Goal: Book appointment/travel/reservation

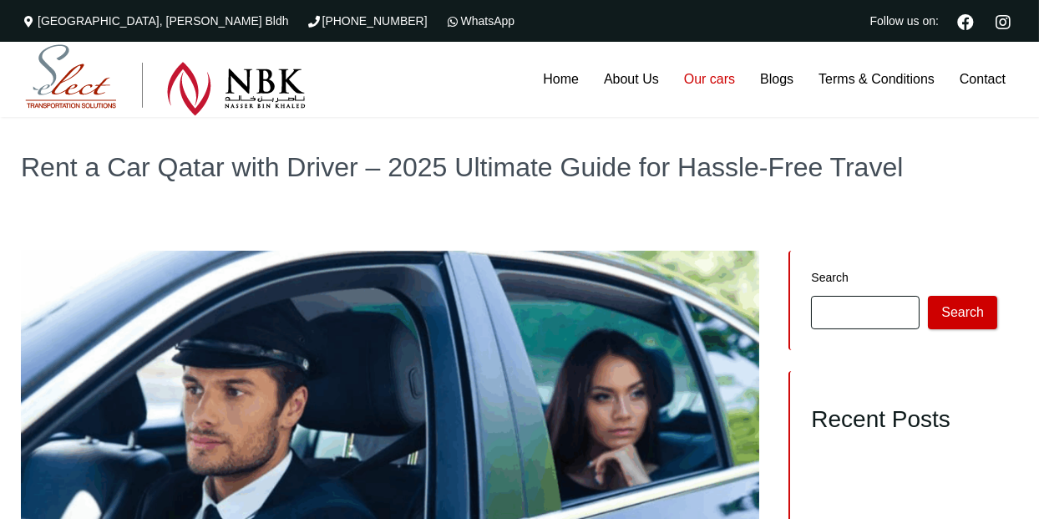
click at [702, 84] on link "Our cars" at bounding box center [709, 79] width 76 height 75
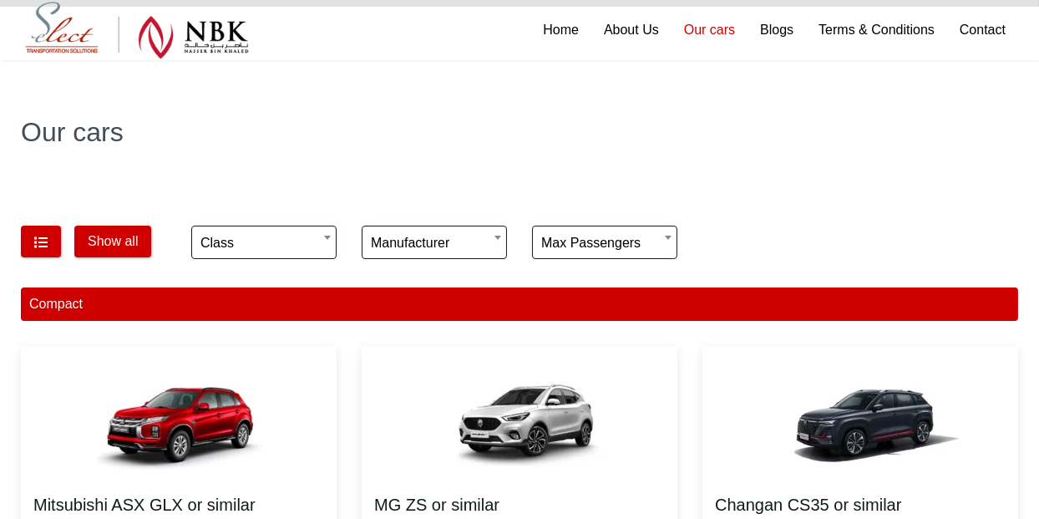
scroll to position [68, 0]
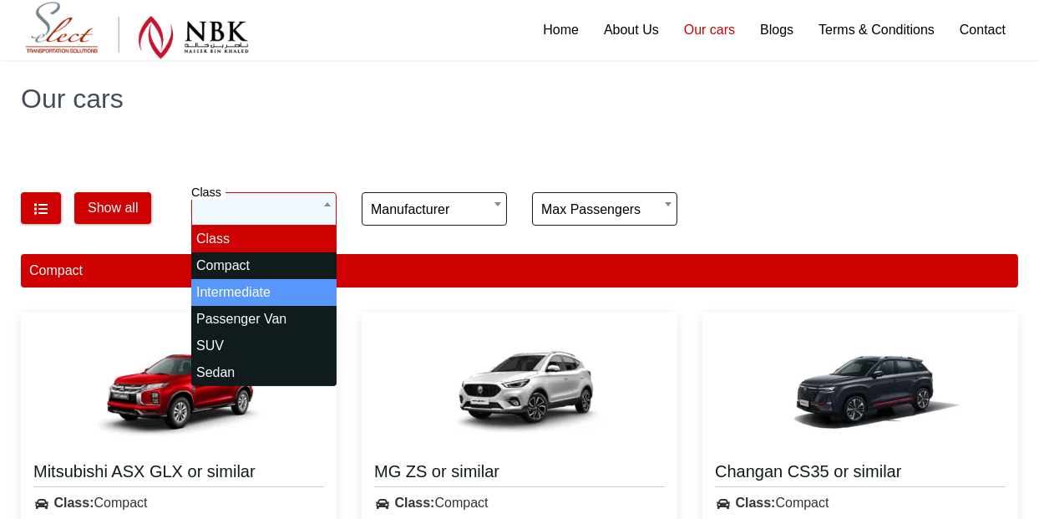
select select "*"
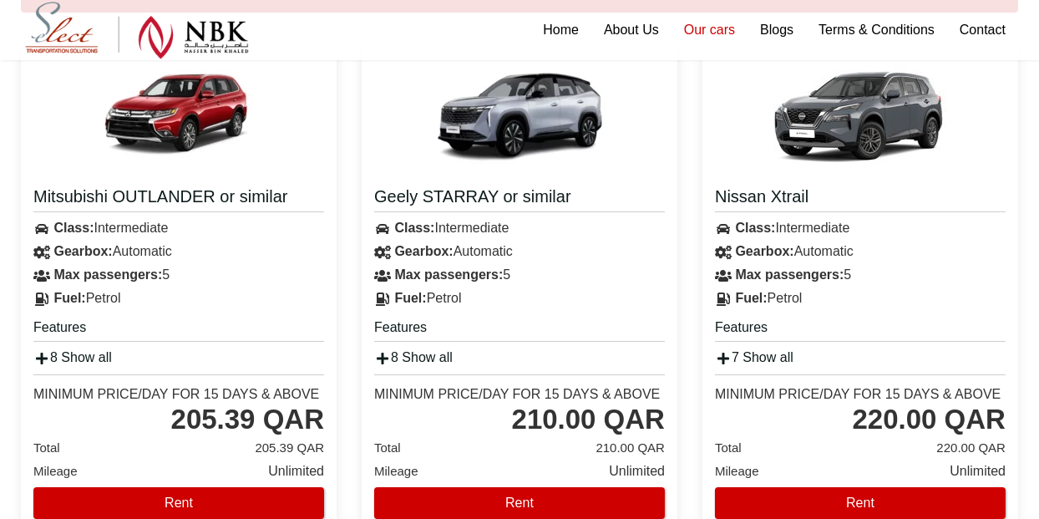
scroll to position [0, 0]
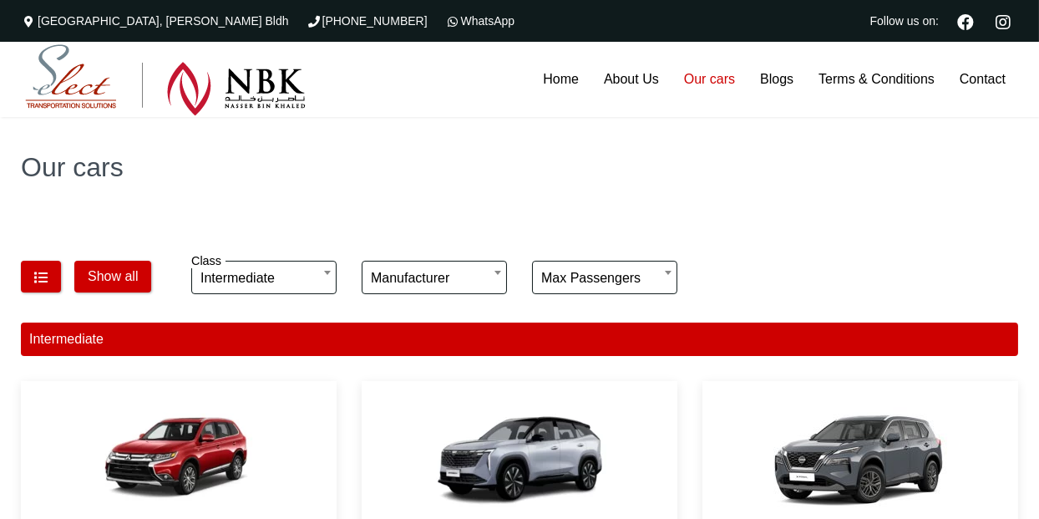
click at [396, 190] on div "Our cars" at bounding box center [519, 167] width 1039 height 100
click at [35, 264] on button "button" at bounding box center [41, 277] width 40 height 32
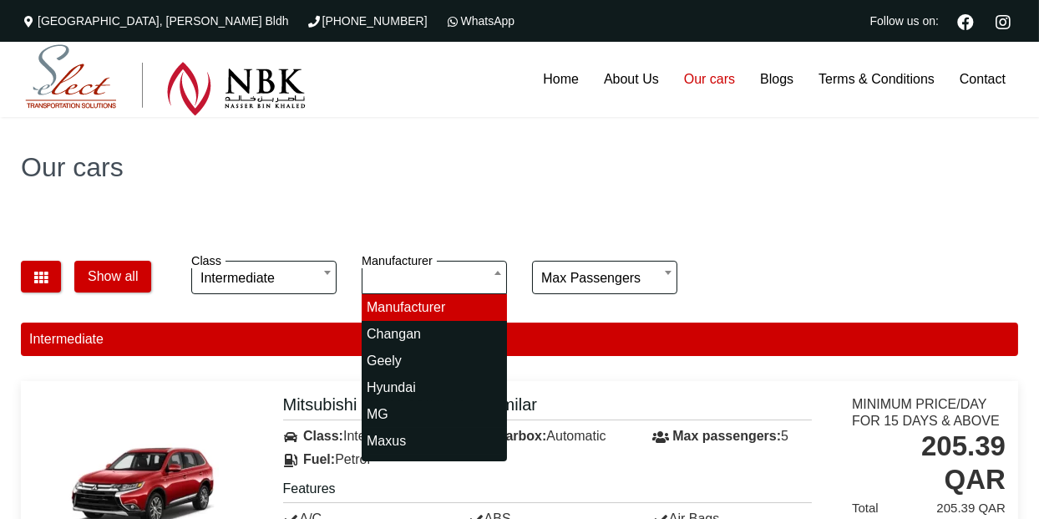
click at [497, 276] on input "search" at bounding box center [434, 277] width 145 height 33
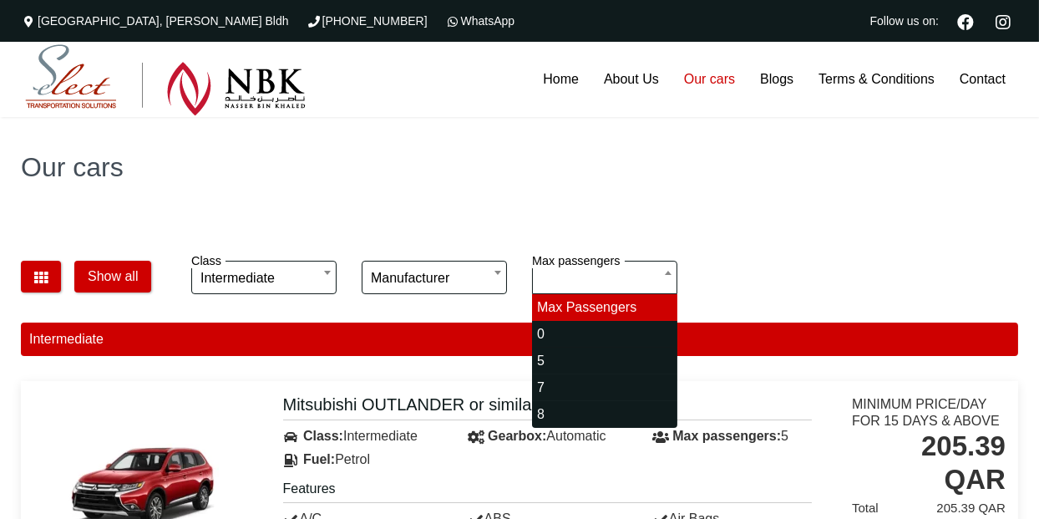
click at [650, 276] on input "search" at bounding box center [604, 277] width 145 height 33
click at [660, 194] on div "Our cars" at bounding box center [519, 167] width 1039 height 100
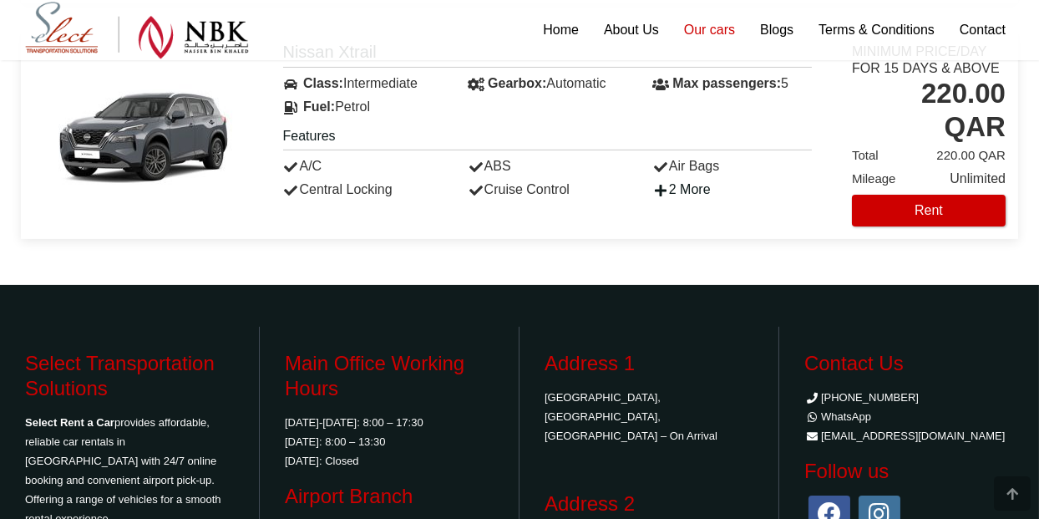
scroll to position [978, 0]
